Goal: Information Seeking & Learning: Learn about a topic

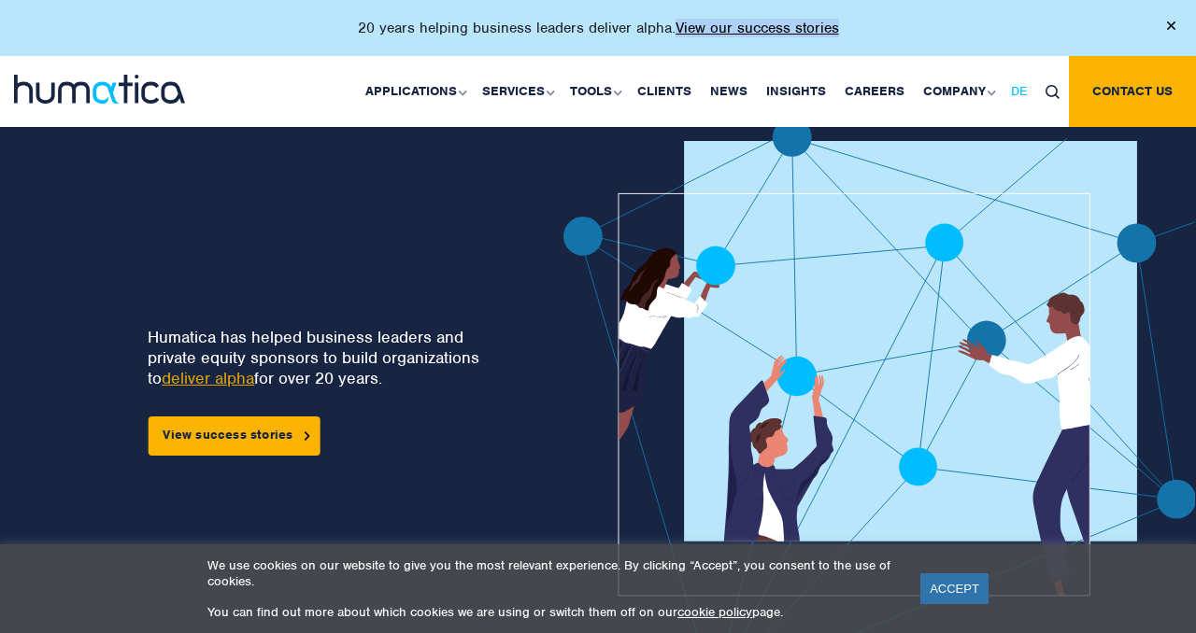
click at [1022, 99] on link "DE" at bounding box center [1018, 91] width 35 height 71
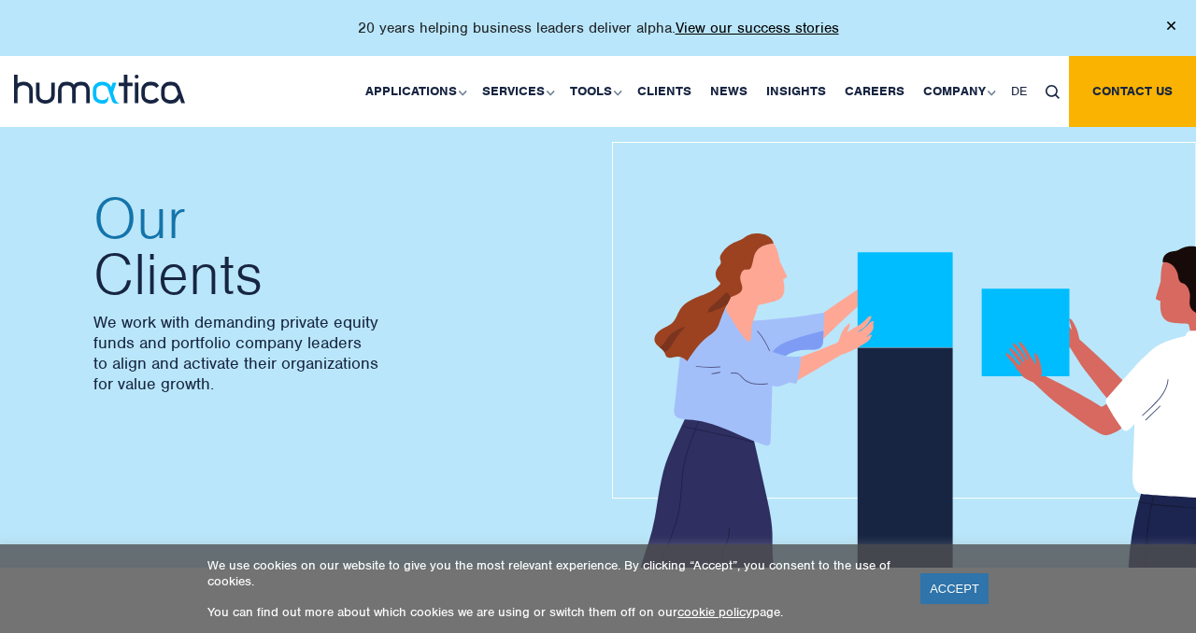
scroll to position [27, 0]
click at [946, 589] on link "ACCEPT" at bounding box center [954, 589] width 68 height 31
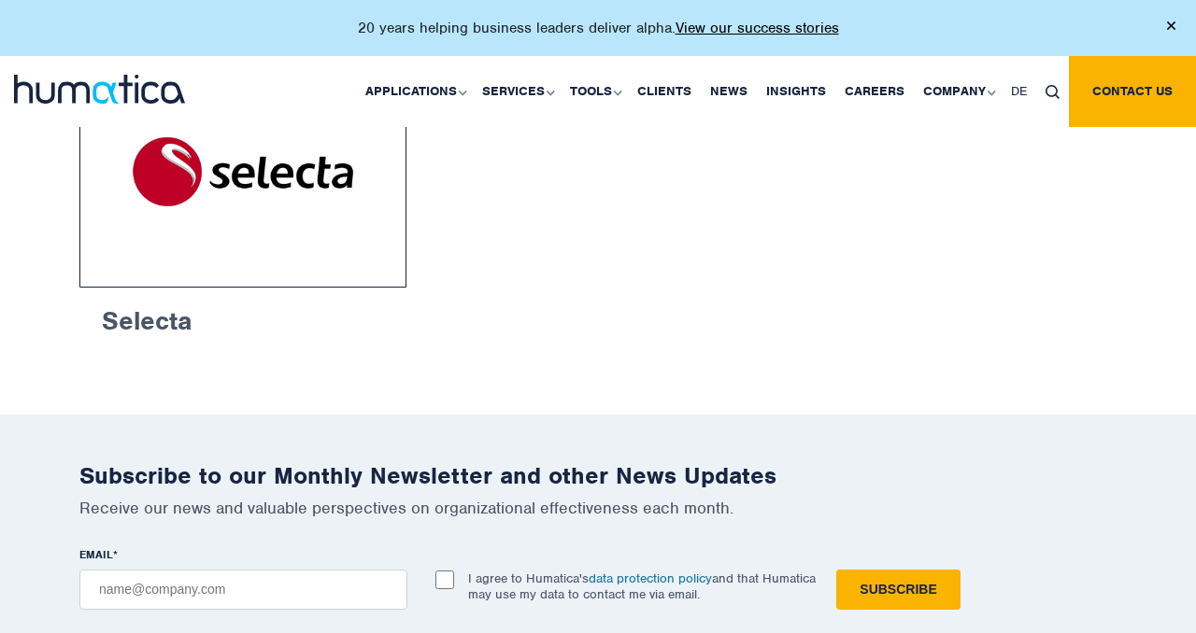
scroll to position [3426, 0]
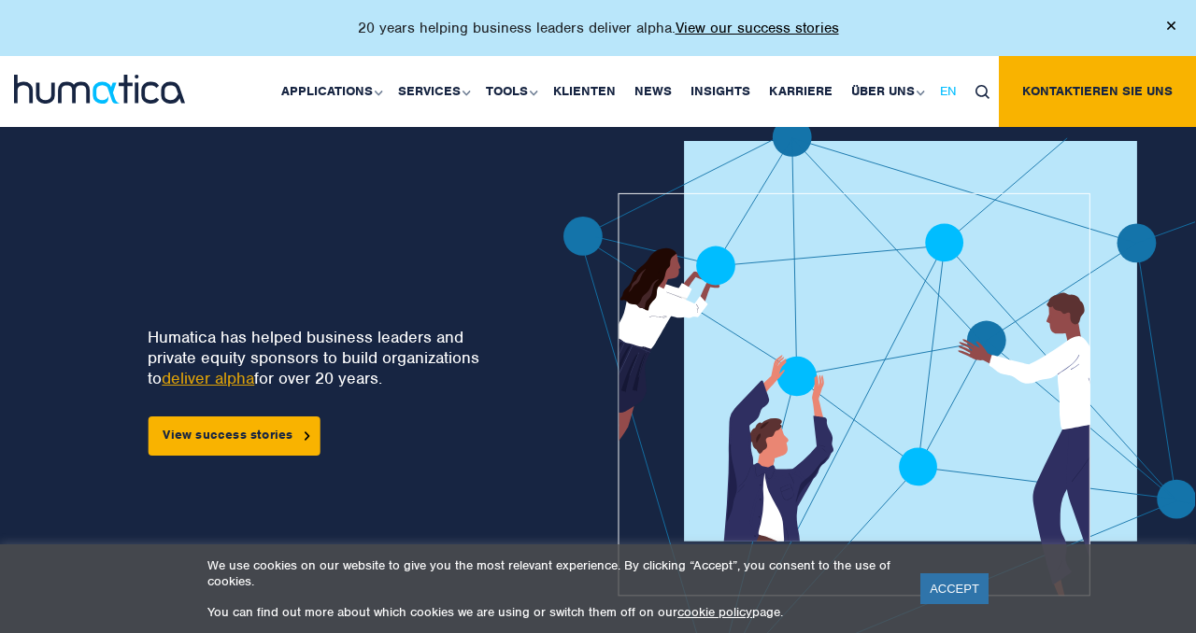
click at [951, 92] on span "EN" at bounding box center [948, 91] width 17 height 16
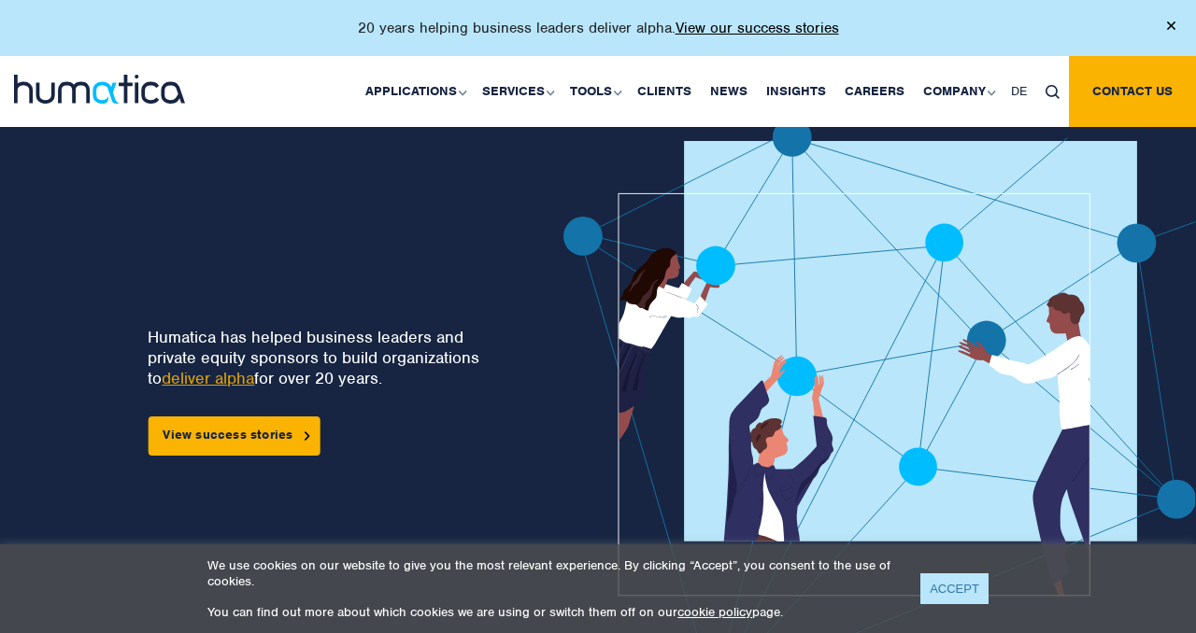
click at [953, 603] on link "ACCEPT" at bounding box center [954, 589] width 68 height 31
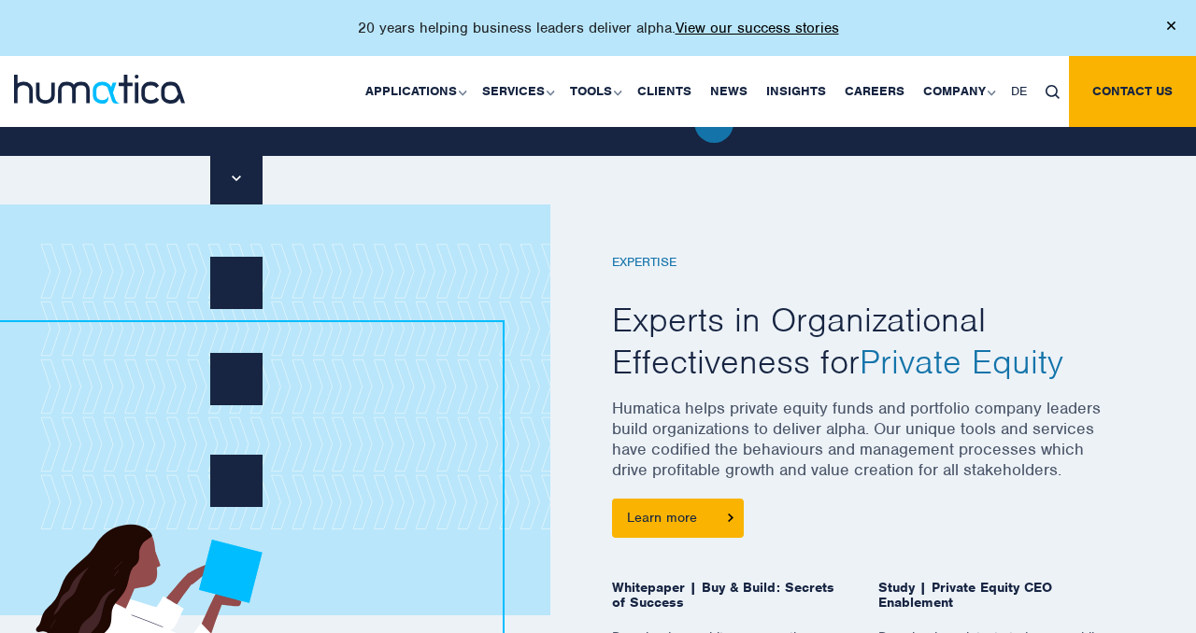
scroll to position [596, 0]
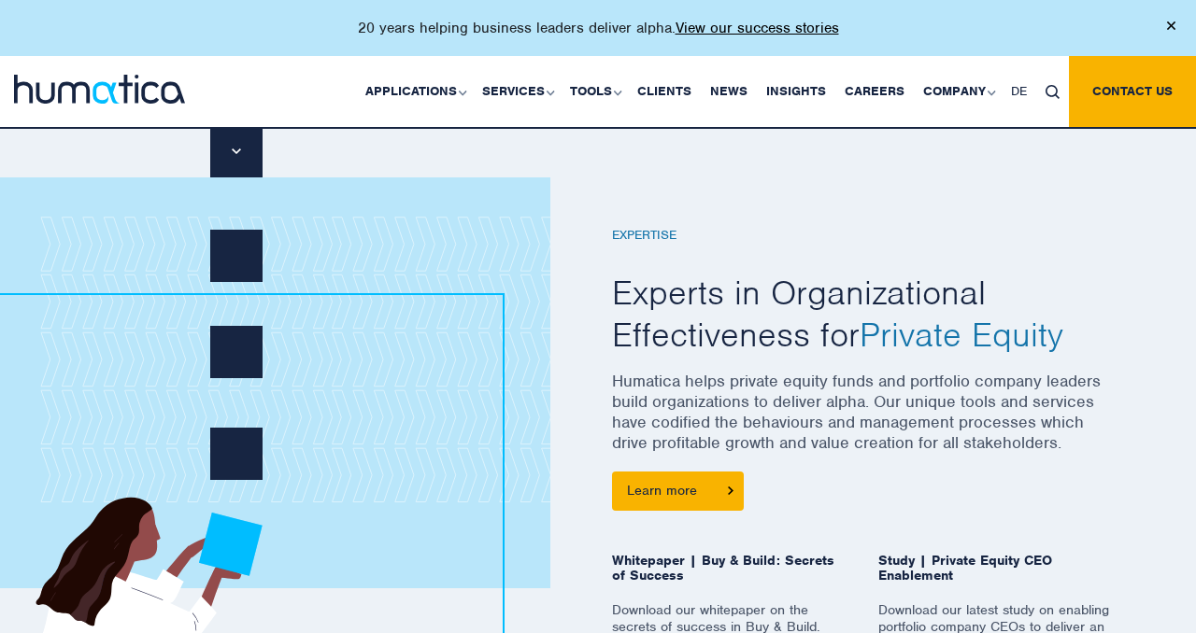
click at [1170, 23] on img at bounding box center [1171, 25] width 8 height 8
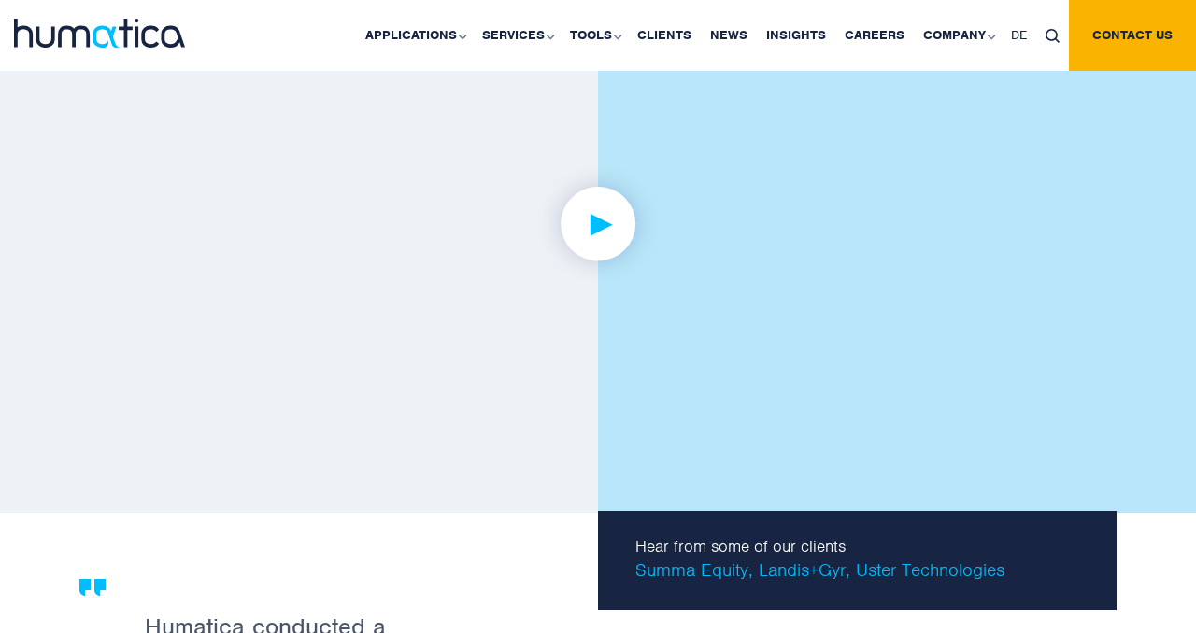
scroll to position [2943, 0]
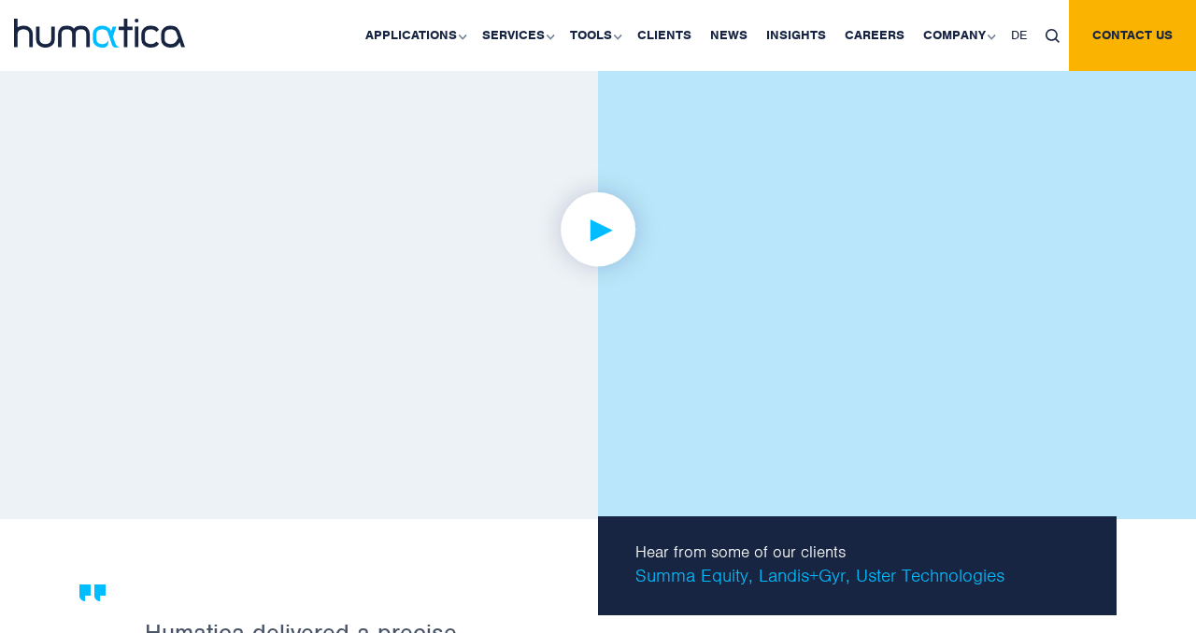
click at [602, 240] on img at bounding box center [598, 229] width 145 height 145
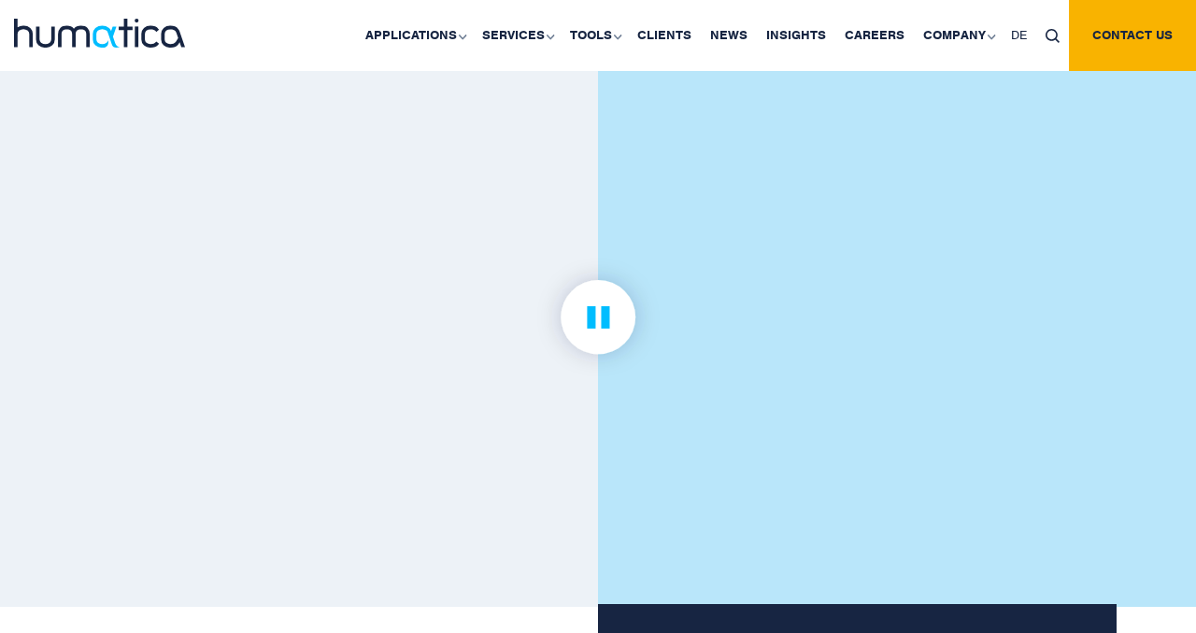
scroll to position [2868, 0]
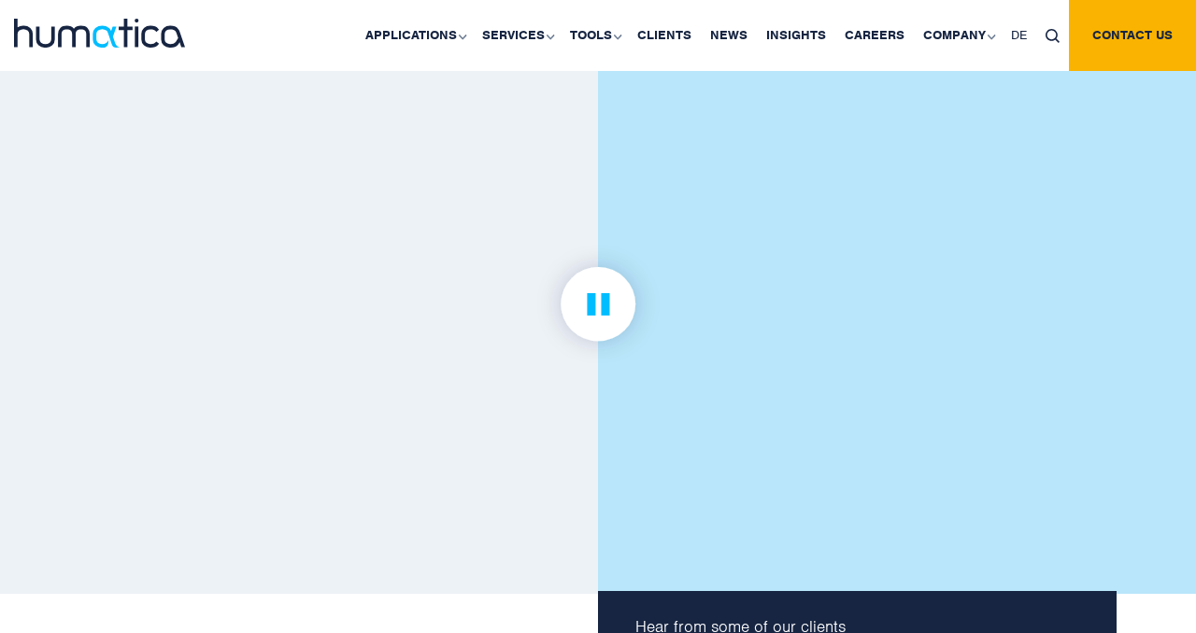
click at [608, 315] on img at bounding box center [598, 304] width 145 height 145
click at [1136, 290] on div at bounding box center [897, 260] width 598 height 665
click at [589, 302] on img at bounding box center [598, 304] width 145 height 145
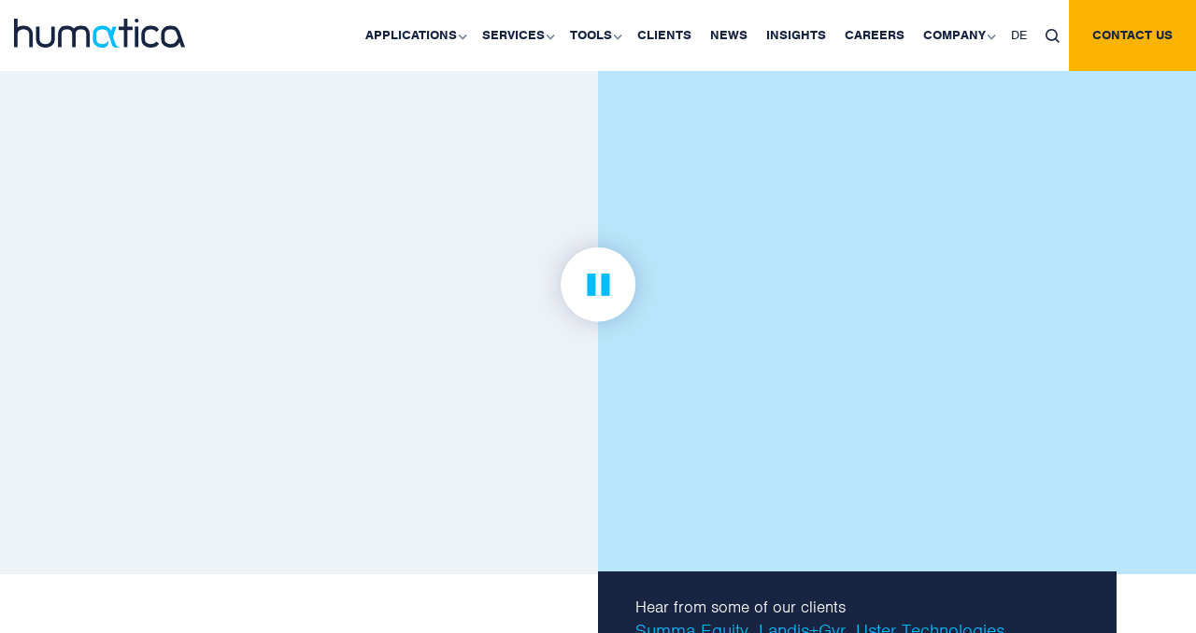
scroll to position [2888, 0]
click at [864, 252] on link at bounding box center [597, 283] width 1037 height 579
click at [342, 301] on link at bounding box center [597, 283] width 1037 height 579
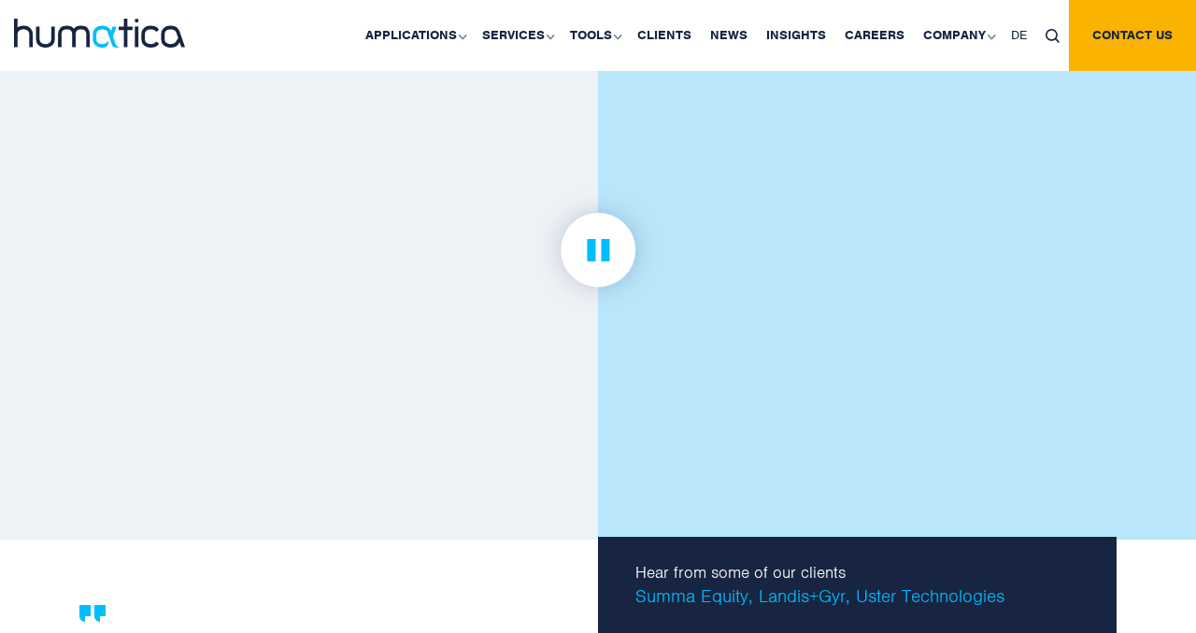
scroll to position [2918, 0]
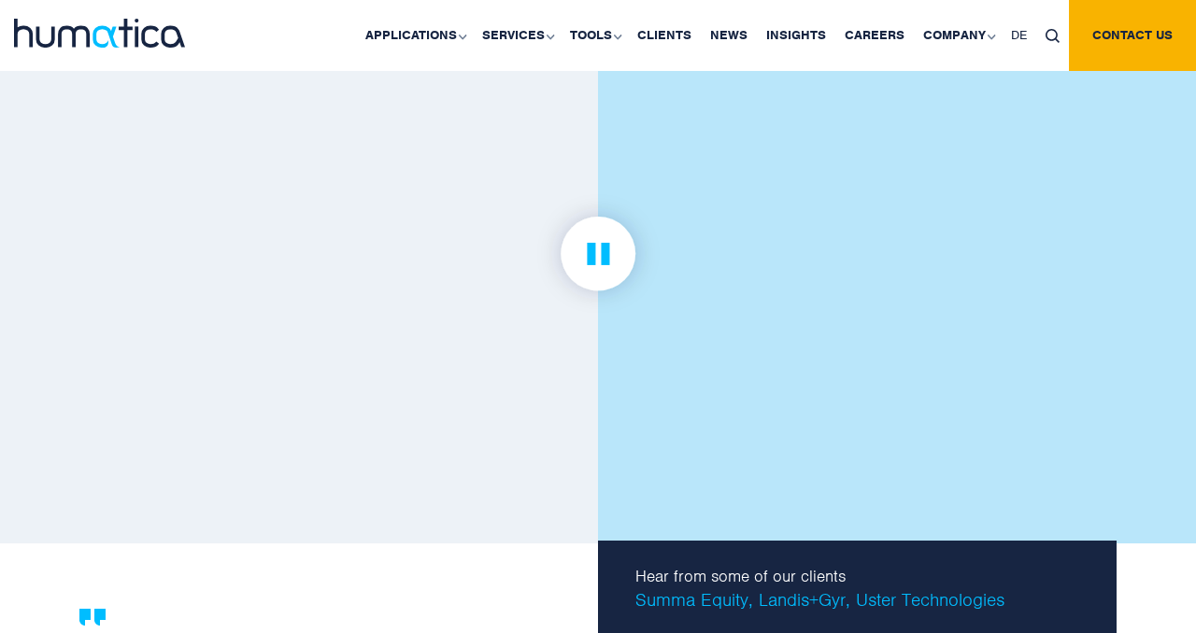
click at [603, 298] on img at bounding box center [598, 253] width 145 height 145
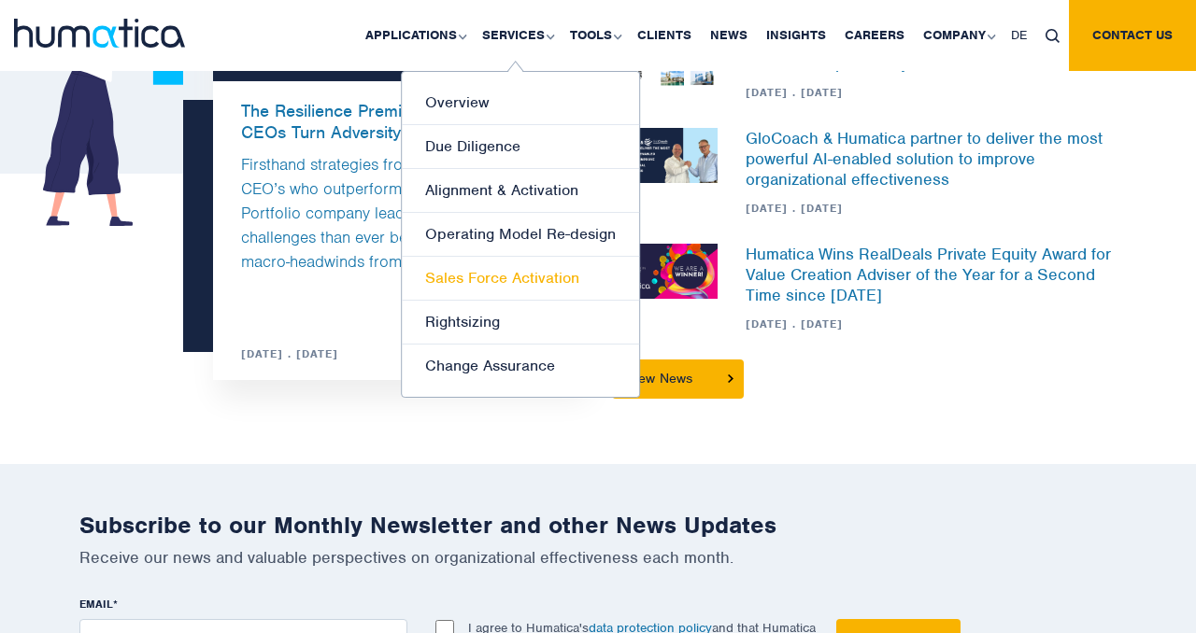
scroll to position [4831, 0]
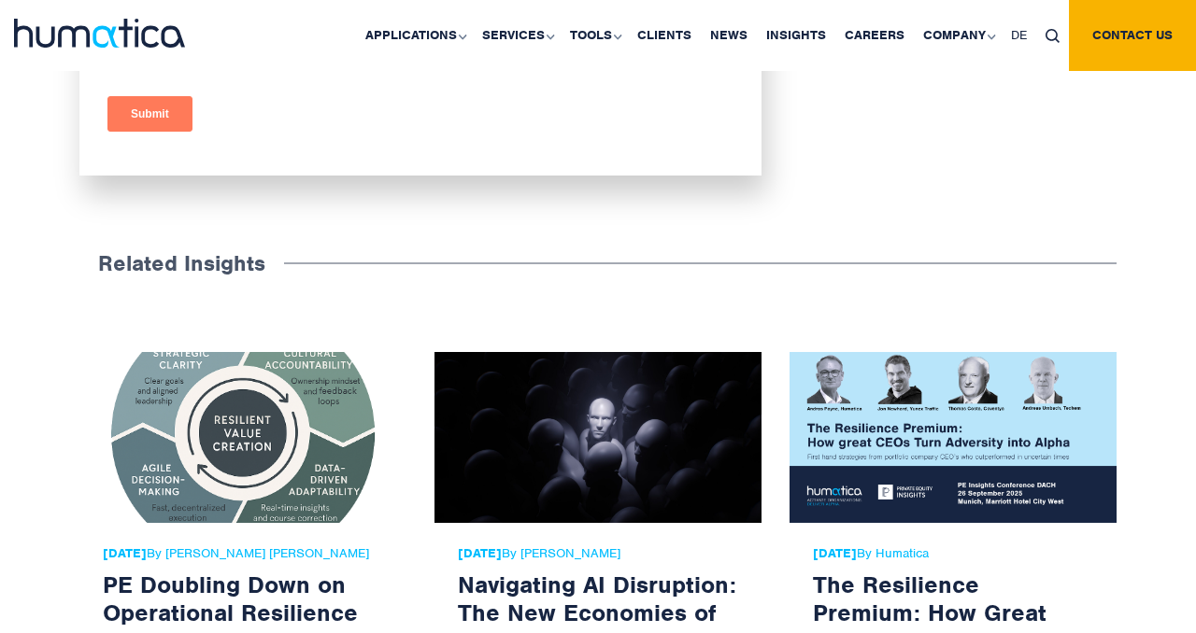
scroll to position [1507, 0]
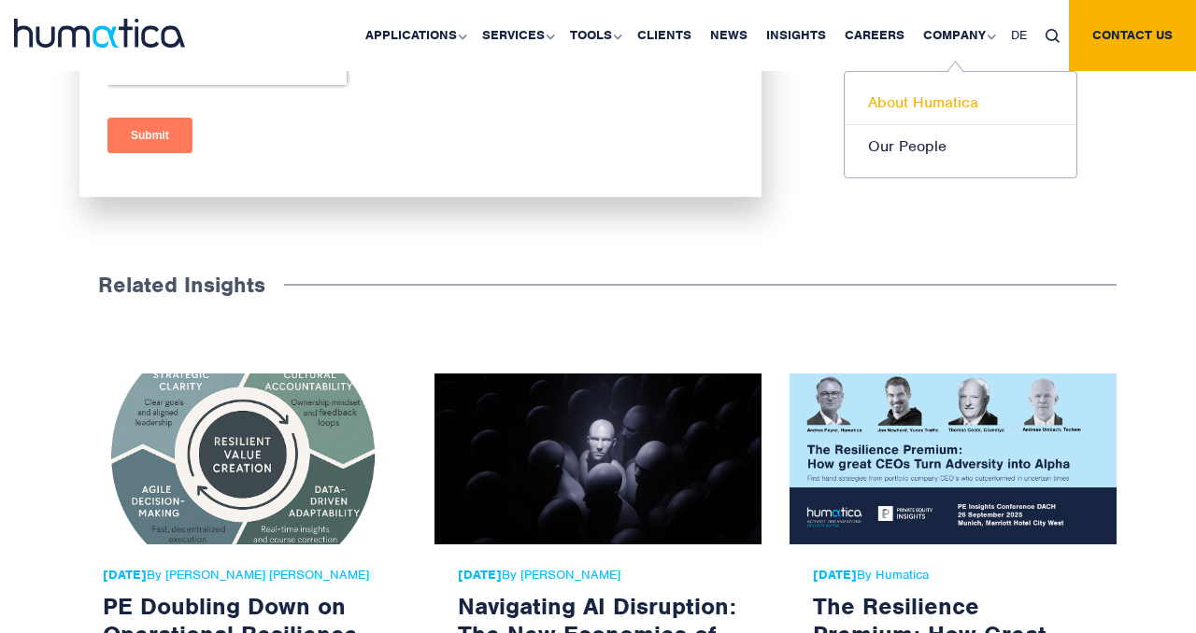
click at [913, 110] on link "About Humatica" at bounding box center [960, 103] width 232 height 44
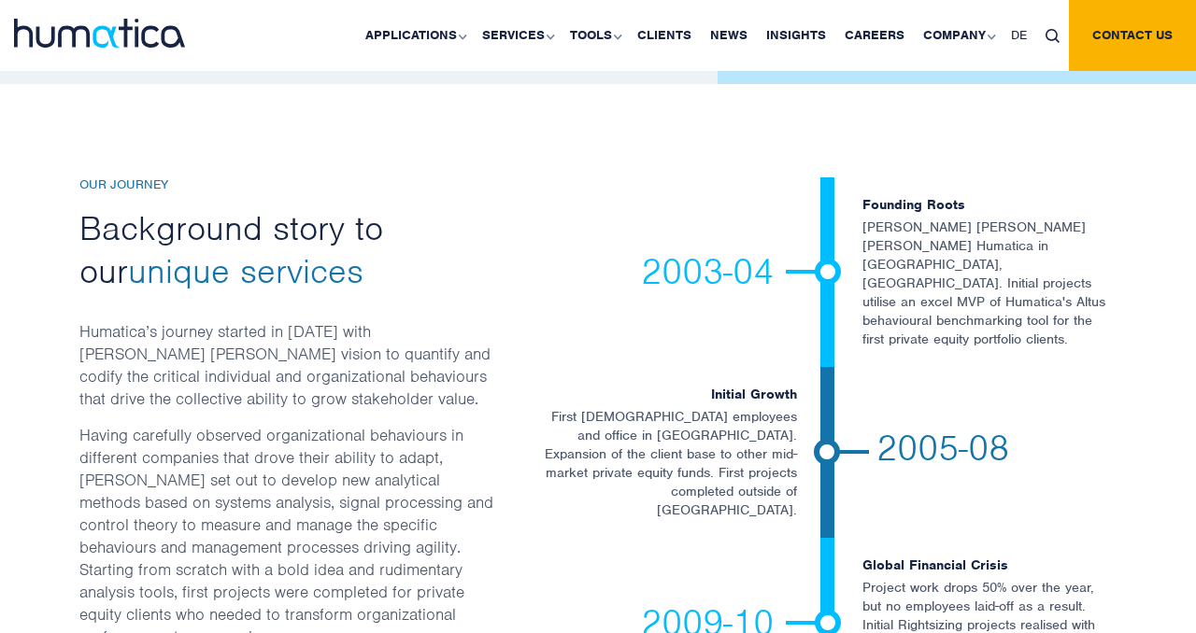
scroll to position [3034, 0]
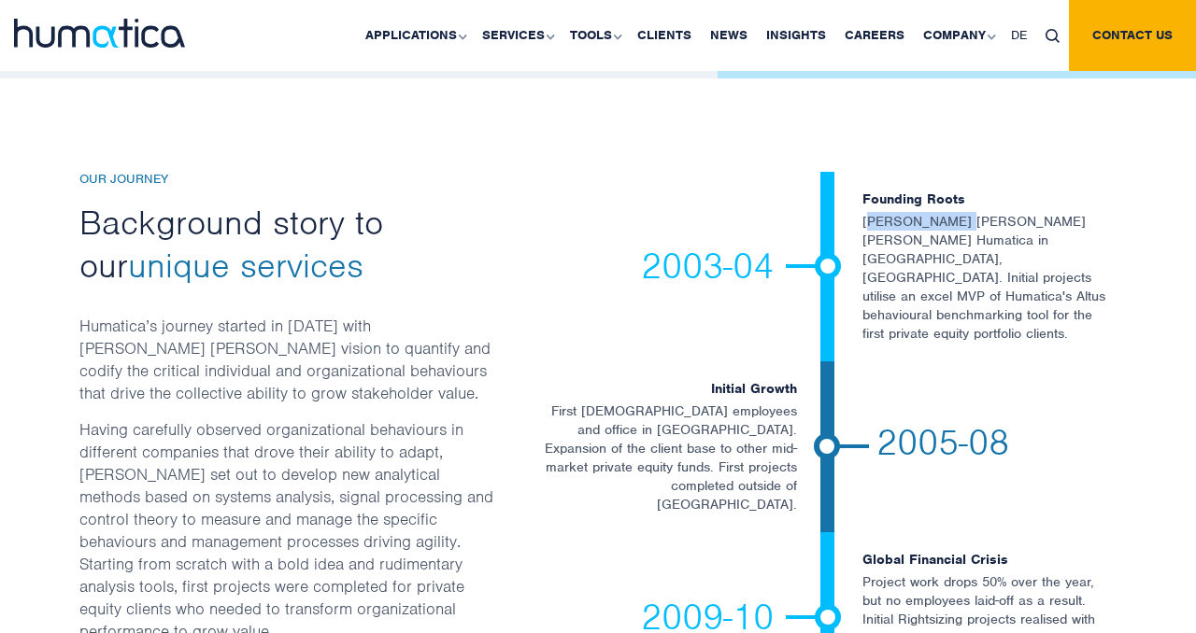
drag, startPoint x: 866, startPoint y: 140, endPoint x: 952, endPoint y: 134, distance: 86.2
click at [953, 212] on p "Andros Payne founds Humatica in Zurich, Switzerland. Initial projects utilise a…" at bounding box center [987, 277] width 250 height 131
drag, startPoint x: 863, startPoint y: 142, endPoint x: 949, endPoint y: 137, distance: 86.1
click at [949, 212] on p "Andros Payne founds Humatica in Zurich, Switzerland. Initial projects utilise a…" at bounding box center [987, 277] width 250 height 131
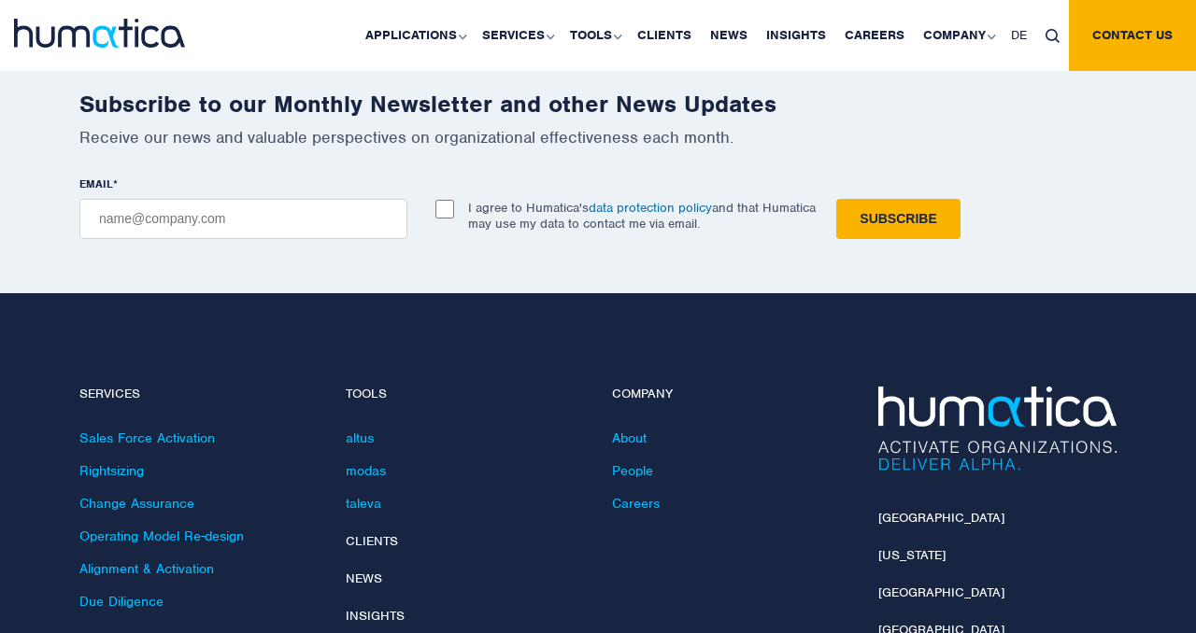
scroll to position [4578, 0]
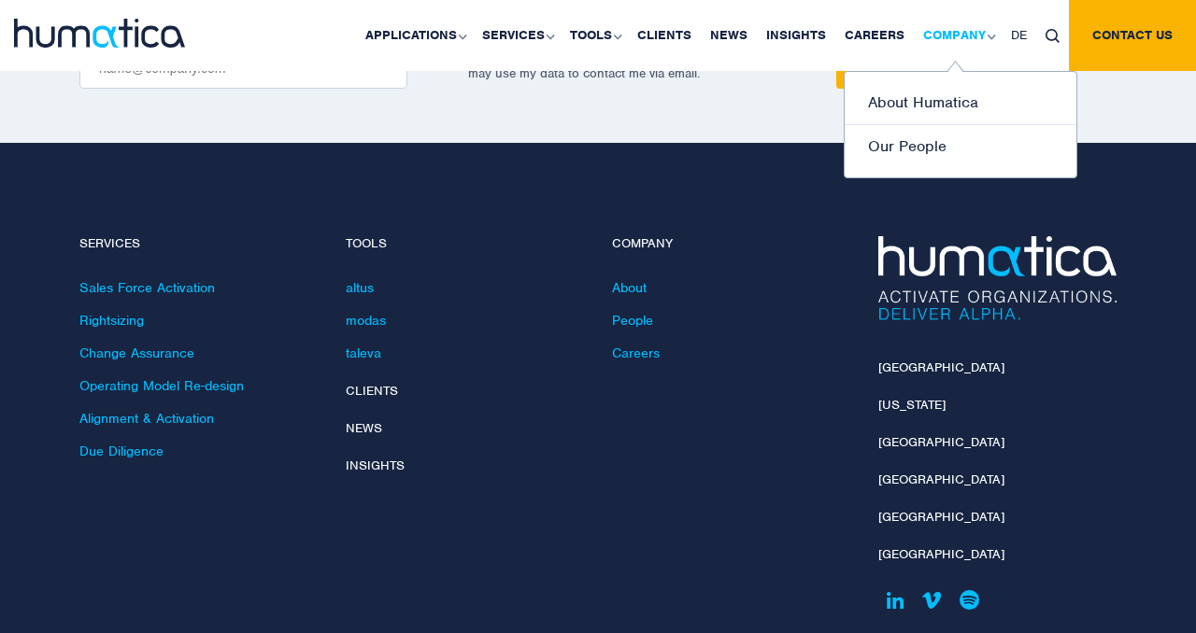
click at [990, 38] on img at bounding box center [990, 37] width 8 height 6
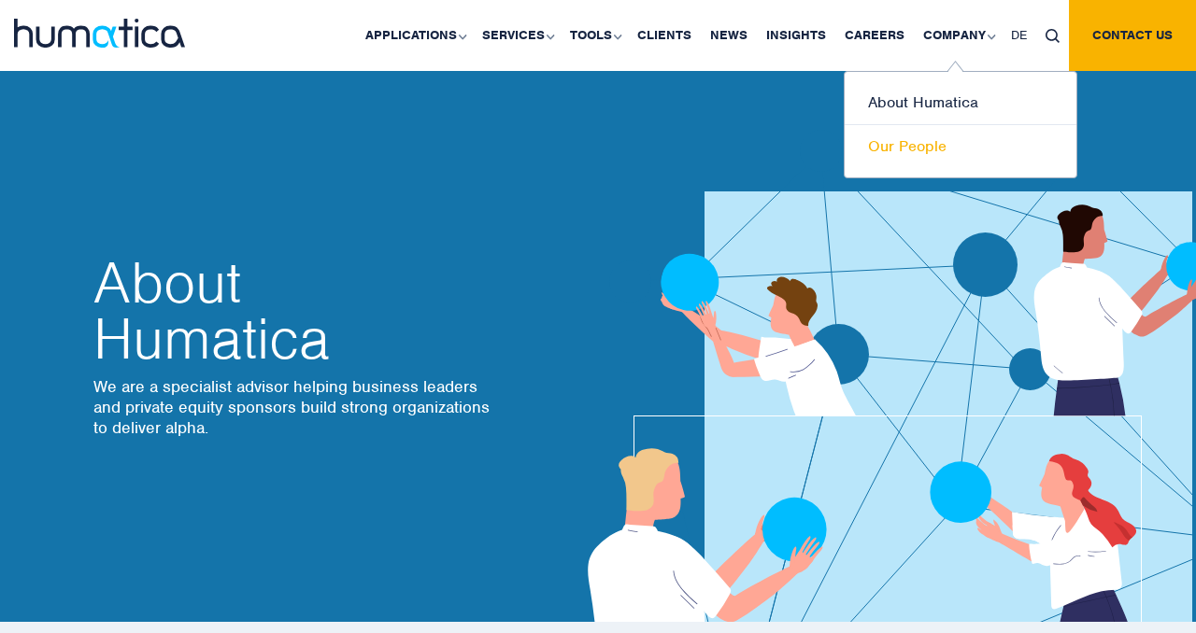
click at [904, 153] on link "Our People" at bounding box center [960, 146] width 232 height 43
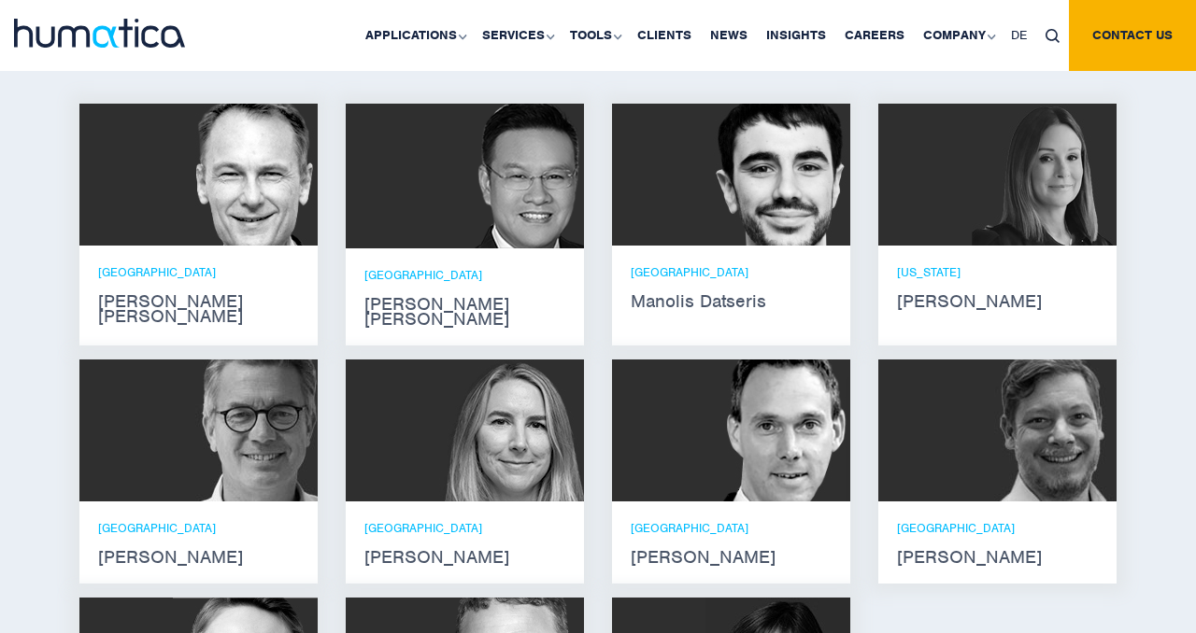
scroll to position [1223, 0]
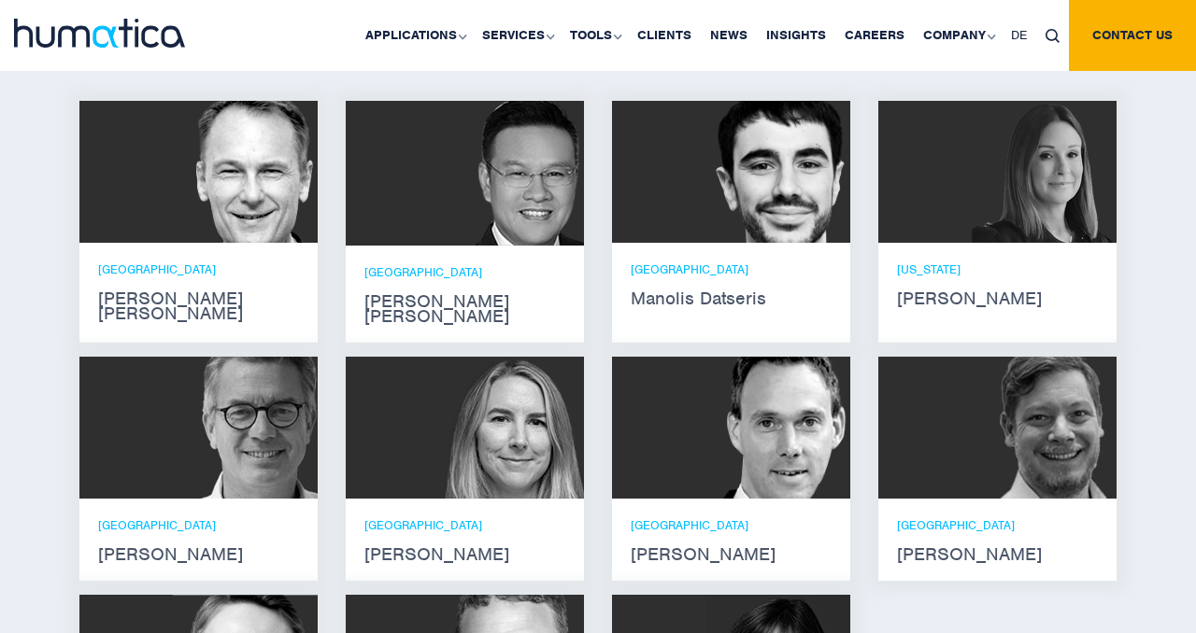
click at [957, 204] on div at bounding box center [997, 172] width 238 height 142
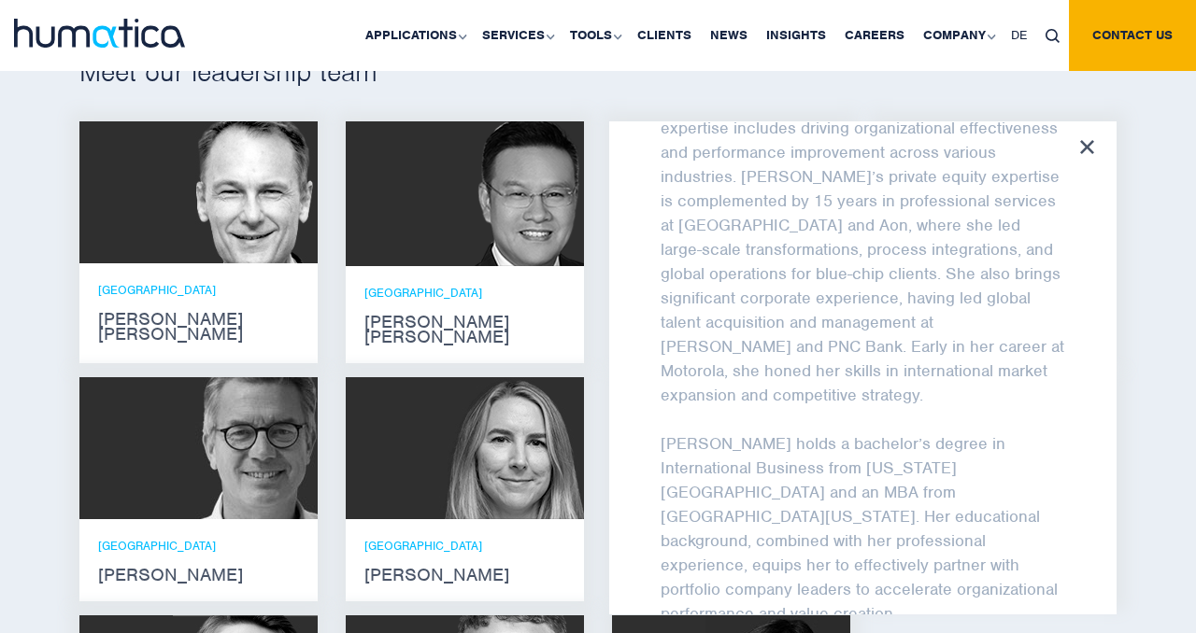
scroll to position [1189, 0]
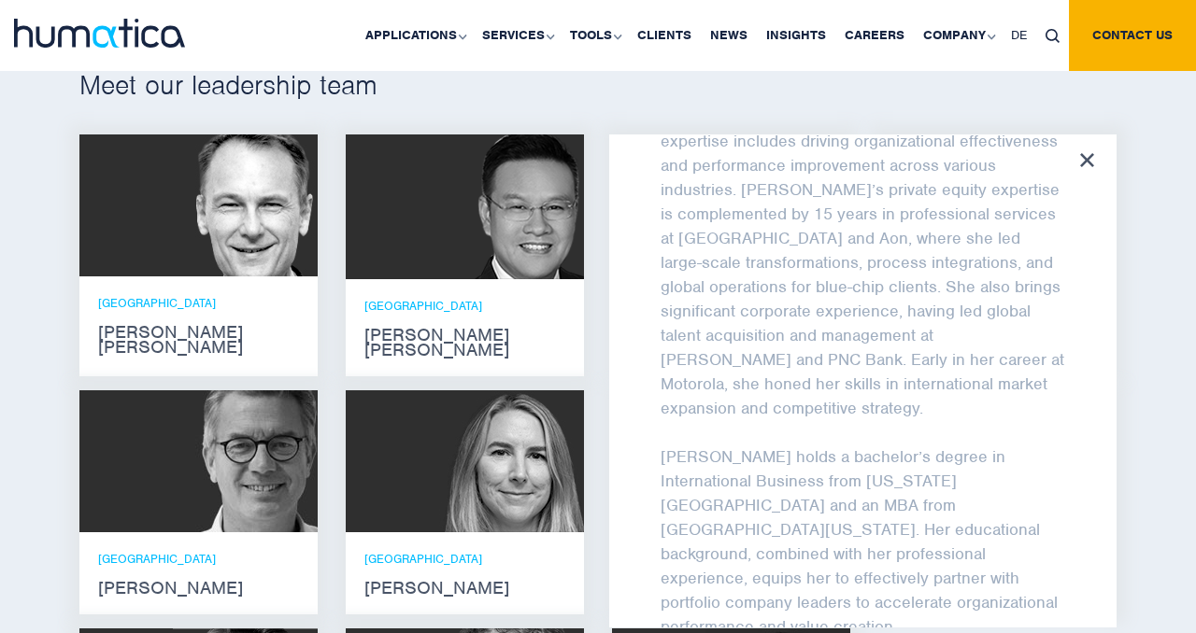
click at [1095, 164] on div "[PERSON_NAME] [PERSON_NAME] is an Operating Partner at Humatica, bringing exten…" at bounding box center [862, 381] width 507 height 493
click at [1086, 148] on div "[PERSON_NAME] [PERSON_NAME] is an Operating Partner at Humatica, bringing exten…" at bounding box center [862, 381] width 507 height 493
click at [1089, 145] on div "[PERSON_NAME] [PERSON_NAME] is an Operating Partner at Humatica, bringing exten…" at bounding box center [862, 381] width 507 height 493
click at [1090, 153] on icon at bounding box center [1087, 160] width 14 height 14
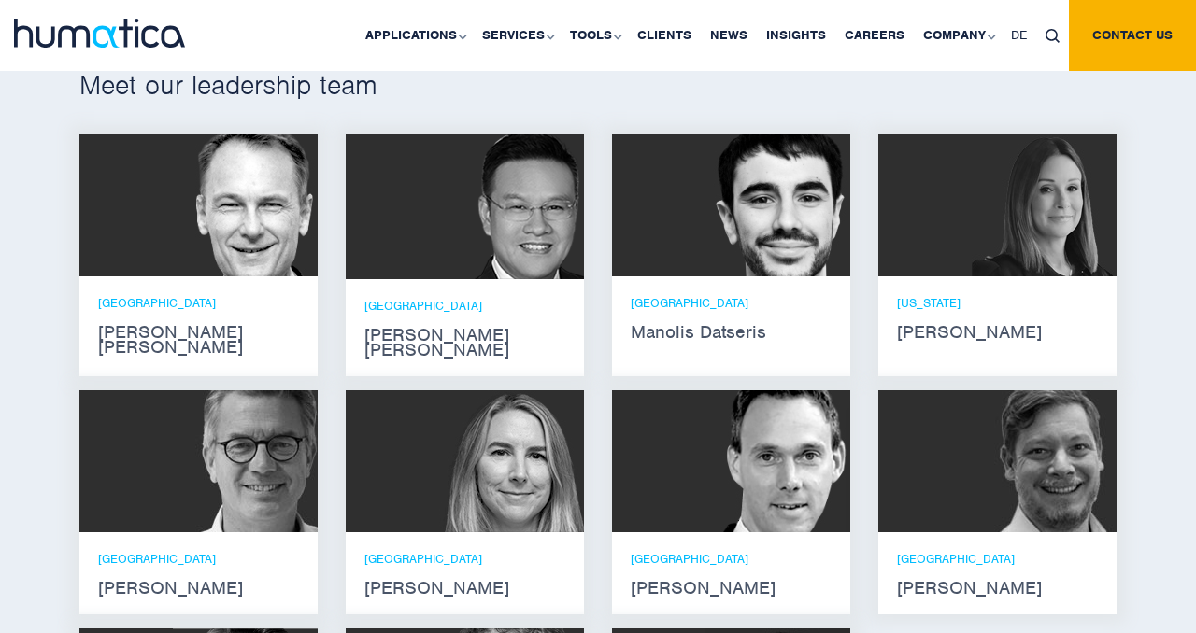
scroll to position [1136, 0]
drag, startPoint x: 1058, startPoint y: 333, endPoint x: 901, endPoint y: 325, distance: 157.2
click at [901, 325] on strong "[PERSON_NAME]" at bounding box center [997, 332] width 201 height 15
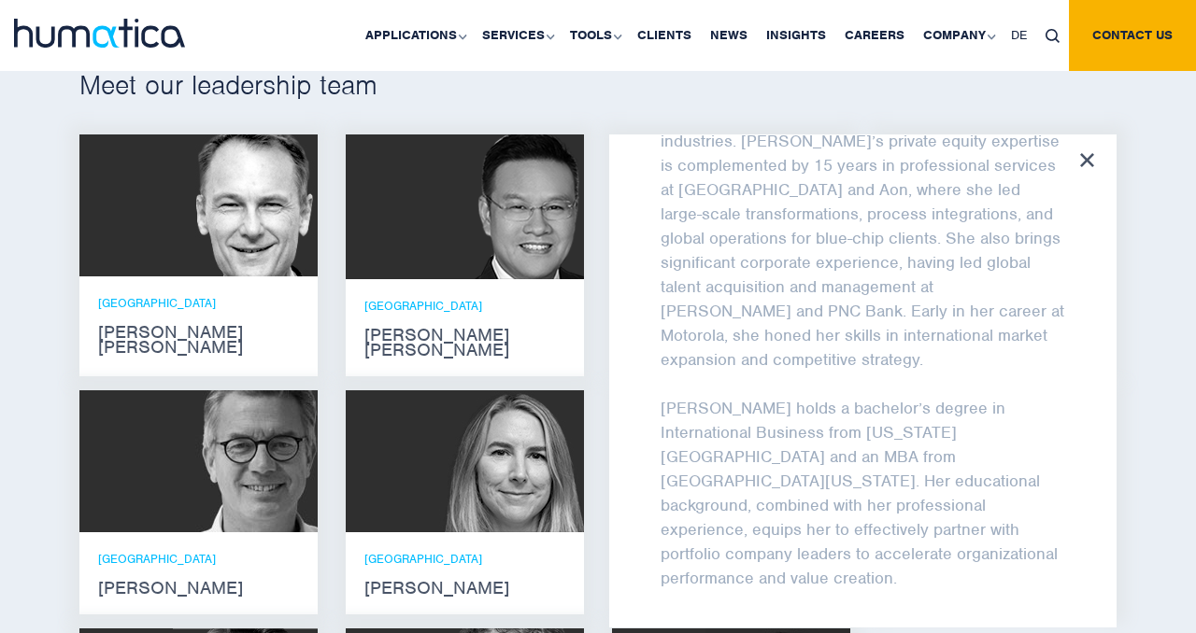
scroll to position [368, 0]
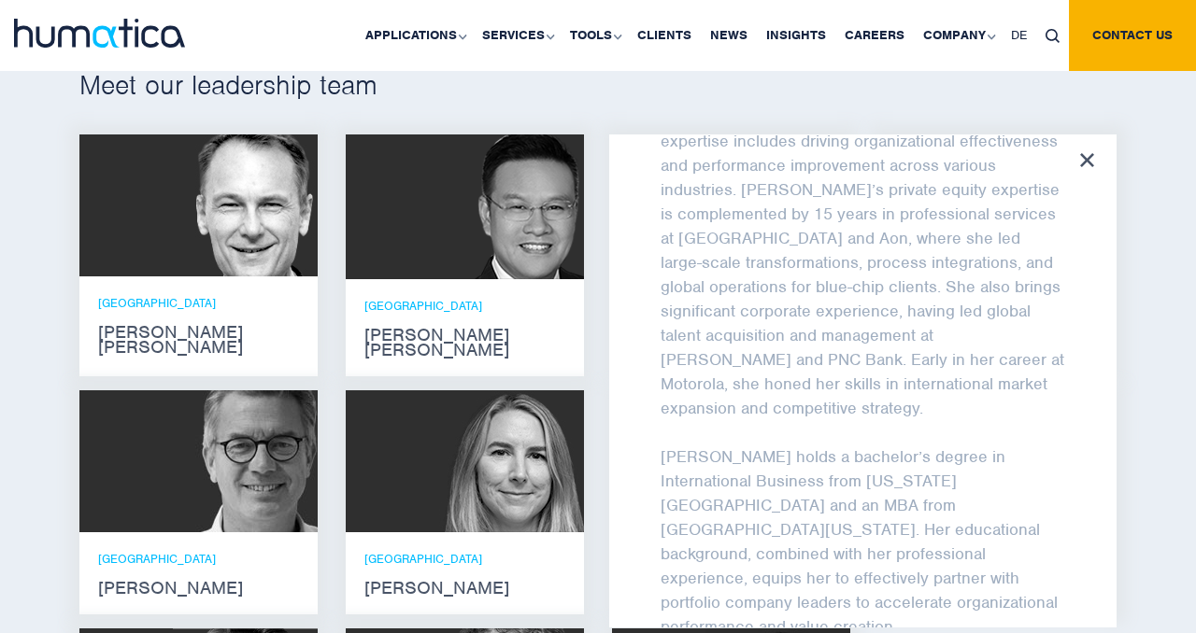
click at [1085, 164] on div at bounding box center [1087, 161] width 14 height 17
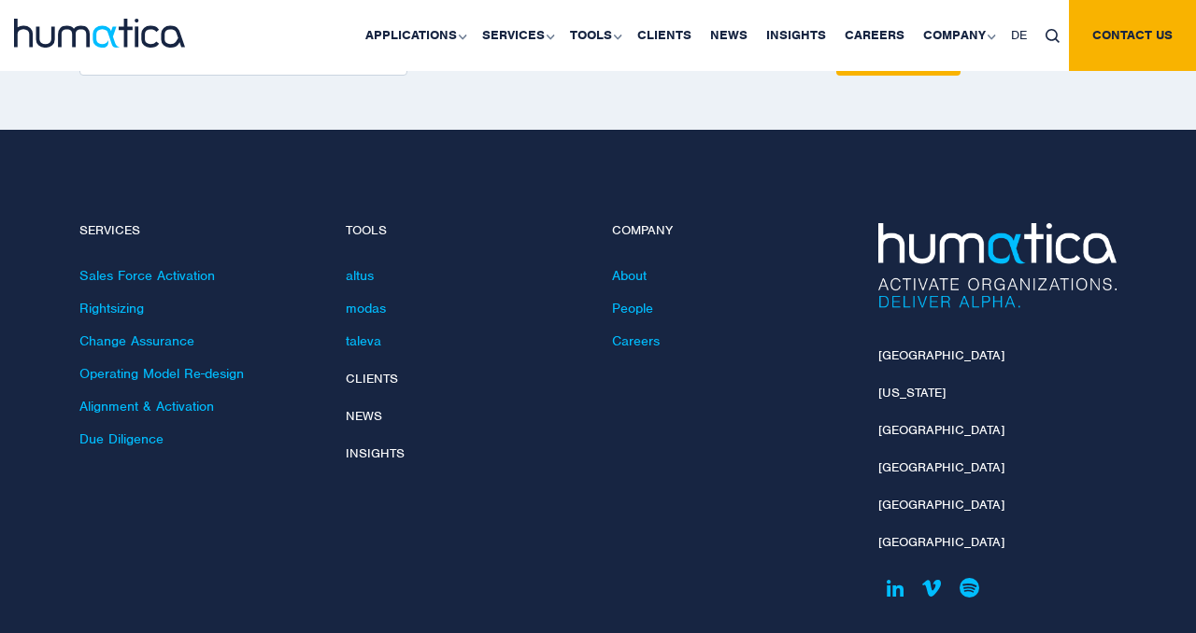
scroll to position [2751, 0]
